Goal: Information Seeking & Learning: Learn about a topic

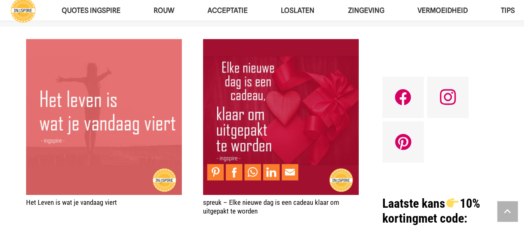
scroll to position [373, 0]
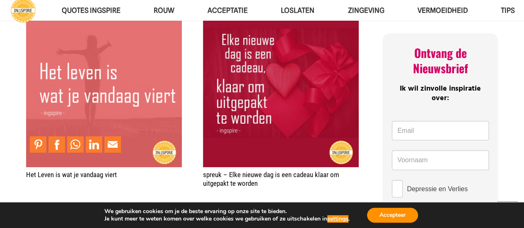
click at [95, 71] on img "Het Leven is wat je vandaag viert" at bounding box center [104, 89] width 156 height 156
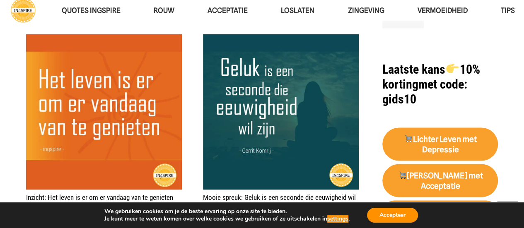
scroll to position [745, 0]
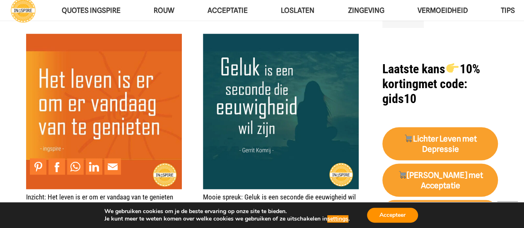
click at [116, 90] on img "Inzicht: Het leven is er om er vandaag van te genieten" at bounding box center [104, 112] width 156 height 156
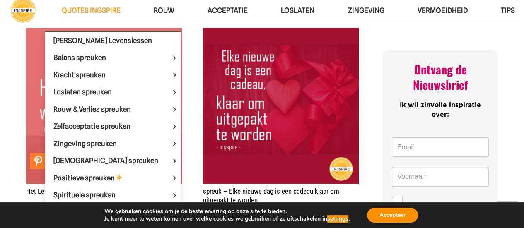
scroll to position [331, 0]
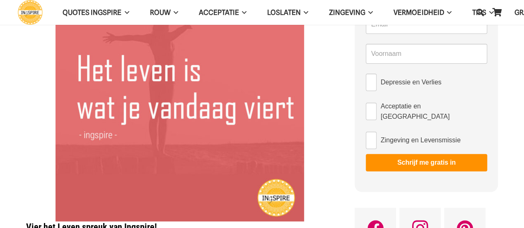
scroll to position [83, 0]
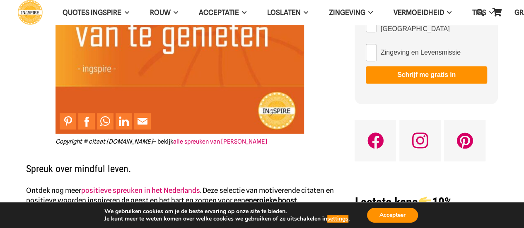
scroll to position [290, 0]
